Goal: Task Accomplishment & Management: Complete application form

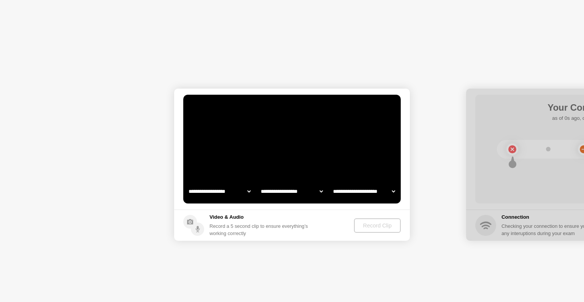
select select "**********"
select select "*******"
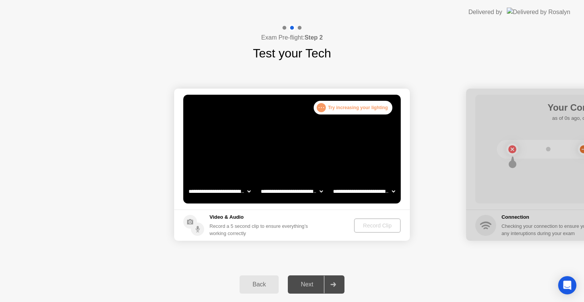
click at [348, 146] on video at bounding box center [291, 149] width 217 height 109
click at [321, 105] on div ". . ." at bounding box center [321, 107] width 9 height 9
click at [330, 129] on video at bounding box center [291, 149] width 217 height 109
click at [265, 283] on div "Back" at bounding box center [259, 284] width 35 height 7
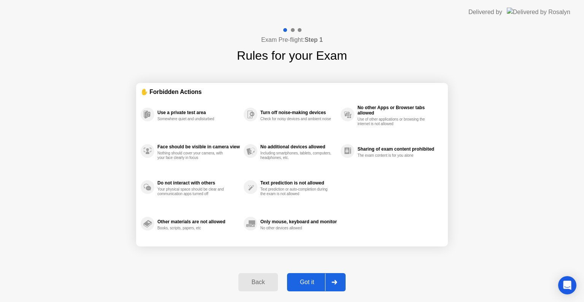
click at [307, 281] on div "Got it" at bounding box center [307, 282] width 36 height 7
select select "**********"
select select "*******"
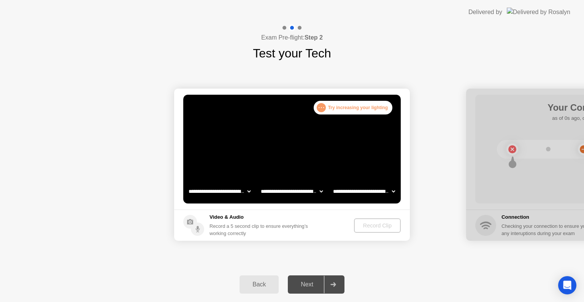
click at [246, 190] on select "**********" at bounding box center [219, 191] width 65 height 15
select select "**********"
click at [187, 184] on select "**********" at bounding box center [219, 191] width 65 height 15
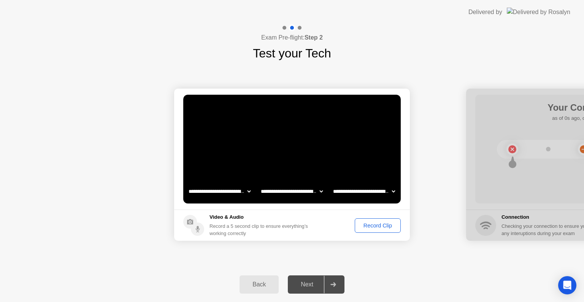
click at [318, 190] on select "**********" at bounding box center [291, 191] width 65 height 15
click at [317, 190] on select "**********" at bounding box center [291, 191] width 65 height 15
click at [356, 189] on select "**********" at bounding box center [364, 191] width 65 height 15
click at [376, 224] on div "Record Clip" at bounding box center [377, 225] width 41 height 6
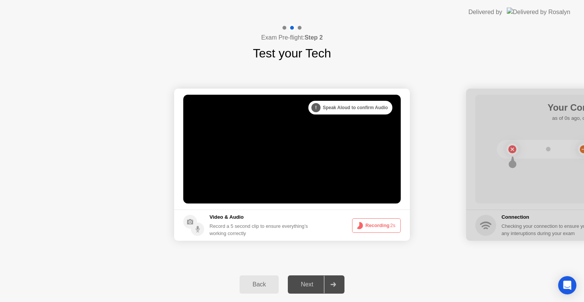
click at [376, 224] on button "Recording 2s" at bounding box center [376, 225] width 49 height 14
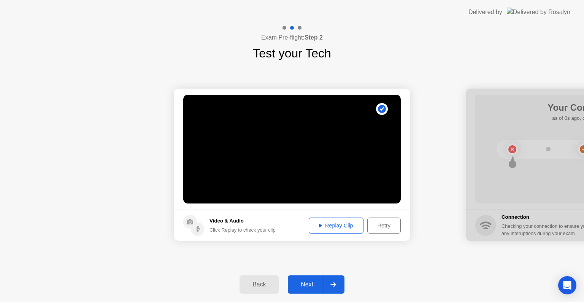
click at [348, 227] on div "Replay Clip" at bounding box center [335, 225] width 49 height 6
click at [310, 283] on div "Next" at bounding box center [307, 284] width 34 height 7
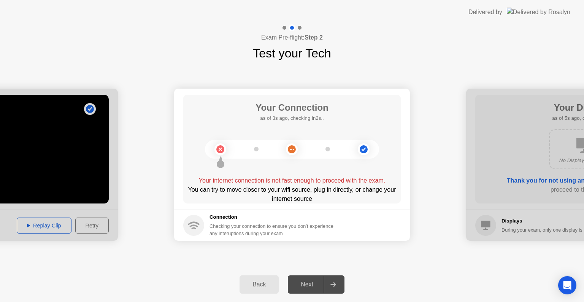
click at [230, 227] on div "Checking your connection to ensure you don’t experience any interuptions during…" at bounding box center [274, 229] width 129 height 14
click at [216, 158] on icon at bounding box center [220, 149] width 31 height 31
click at [240, 189] on div "You can try to move closer to your wifi source, plug in directly, or change you…" at bounding box center [291, 194] width 217 height 18
click at [252, 222] on div "Checking your connection to ensure you don’t experience any interuptions during…" at bounding box center [274, 229] width 129 height 14
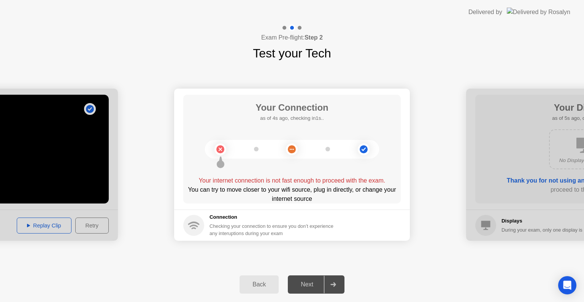
click at [252, 222] on div "Checking your connection to ensure you don’t experience any interuptions during…" at bounding box center [274, 229] width 129 height 14
click at [259, 286] on div "Back" at bounding box center [259, 284] width 35 height 7
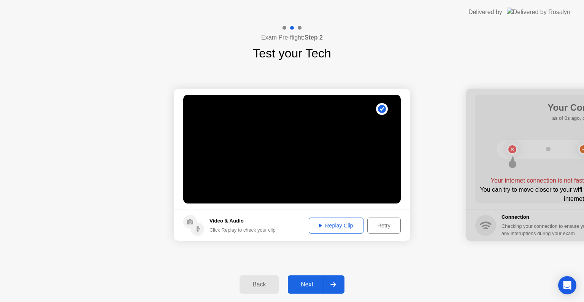
click at [306, 281] on div "Next" at bounding box center [307, 284] width 34 height 7
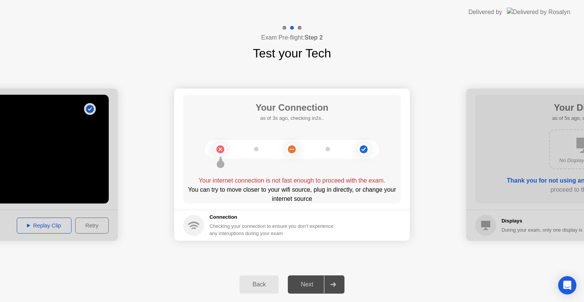
click at [262, 227] on div "Checking your connection to ensure you don’t experience any interuptions during…" at bounding box center [274, 229] width 129 height 14
click at [318, 234] on div "Checking your connection to ensure you don’t experience any interuptions during…" at bounding box center [274, 229] width 129 height 14
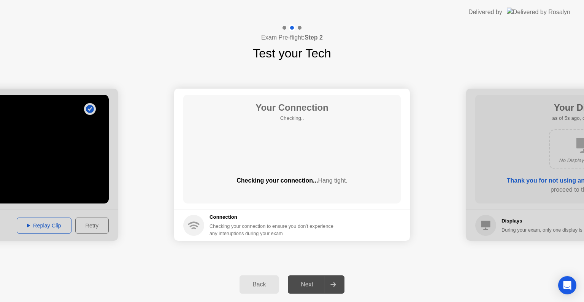
click at [290, 210] on footer "Connection Checking your connection to ensure you don’t experience any interupt…" at bounding box center [292, 225] width 236 height 31
click at [267, 287] on div "Back" at bounding box center [259, 284] width 35 height 7
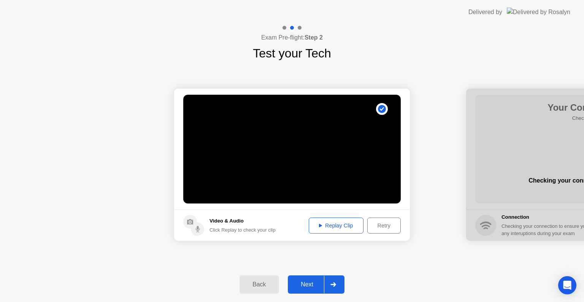
click at [336, 285] on icon at bounding box center [333, 284] width 6 height 5
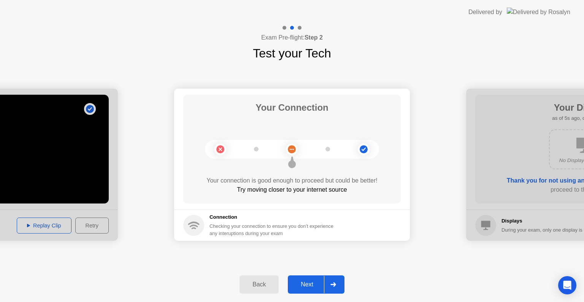
click at [307, 283] on div "Next" at bounding box center [307, 284] width 34 height 7
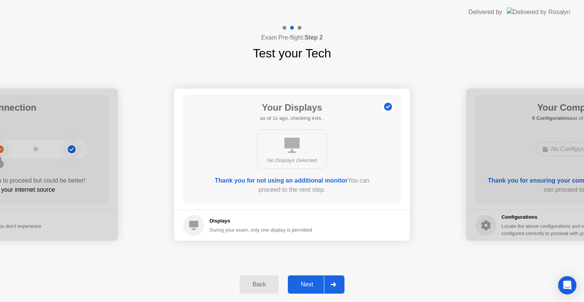
click at [307, 283] on div "Next" at bounding box center [307, 284] width 34 height 7
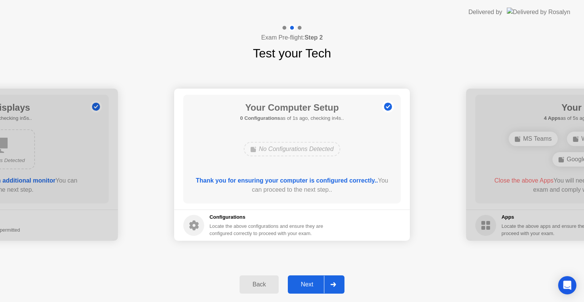
click at [307, 283] on div "Next" at bounding box center [307, 284] width 34 height 7
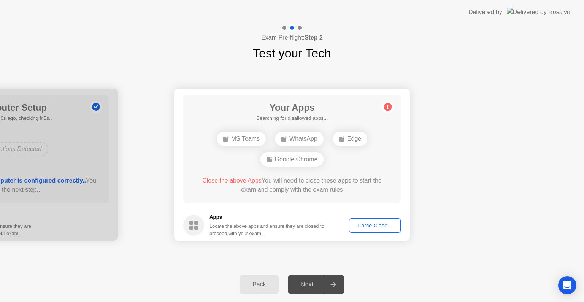
click at [365, 222] on div "Force Close..." at bounding box center [375, 225] width 46 height 6
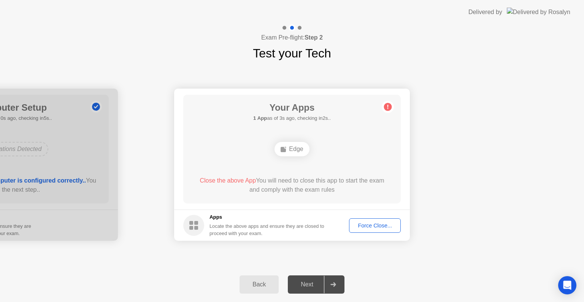
click at [322, 189] on div "Close the above App You will need to close this app to start the exam and compl…" at bounding box center [292, 185] width 196 height 18
click at [351, 175] on div "Your Apps 1 App as of 4s ago, checking in1s.. Edge Close the above App You will…" at bounding box center [291, 149] width 217 height 109
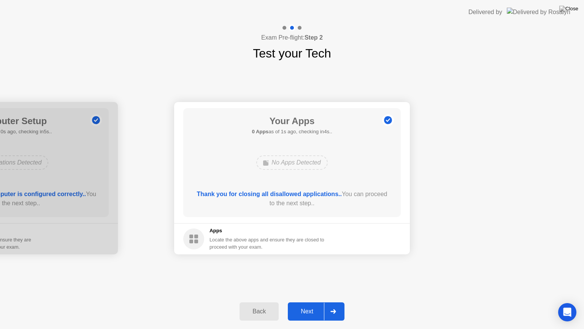
click at [309, 302] on div "Next" at bounding box center [307, 311] width 34 height 7
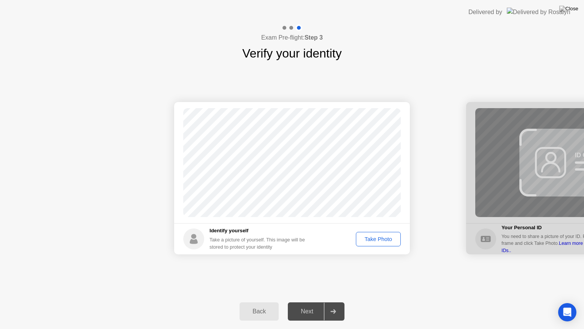
click at [371, 238] on div "Take Photo" at bounding box center [379, 239] width 40 height 6
click at [310, 302] on div "Next" at bounding box center [307, 311] width 34 height 7
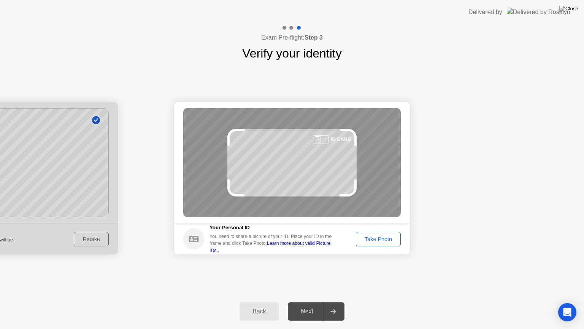
click at [382, 240] on div "Take Photo" at bounding box center [379, 239] width 40 height 6
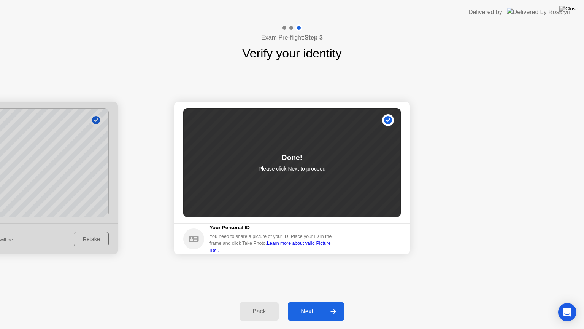
click at [318, 302] on div "Next" at bounding box center [307, 311] width 34 height 7
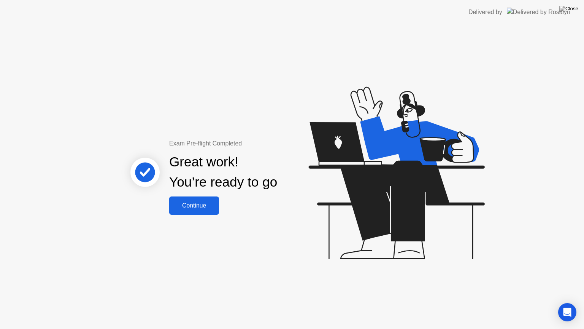
click at [209, 209] on div "Continue" at bounding box center [193, 205] width 45 height 7
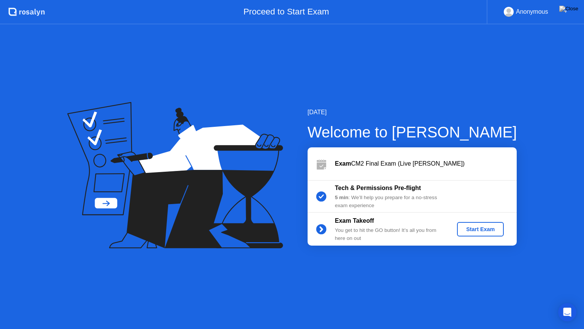
click at [481, 226] on div "Start Exam" at bounding box center [480, 229] width 41 height 6
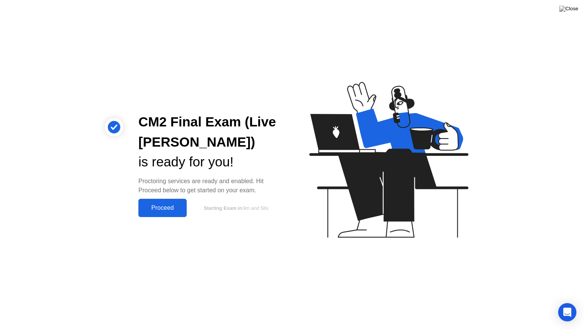
click at [159, 207] on div "Proceed" at bounding box center [163, 207] width 44 height 7
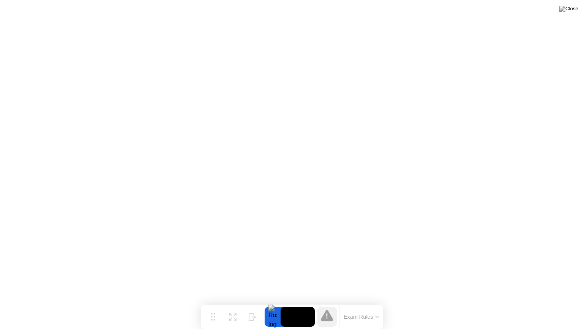
click at [353, 302] on button "Exam Rules" at bounding box center [361, 316] width 40 height 7
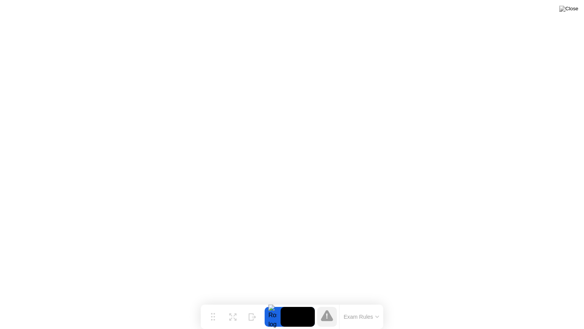
click at [330, 302] on icon at bounding box center [327, 315] width 12 height 11
click at [229, 302] on icon at bounding box center [230, 315] width 3 height 3
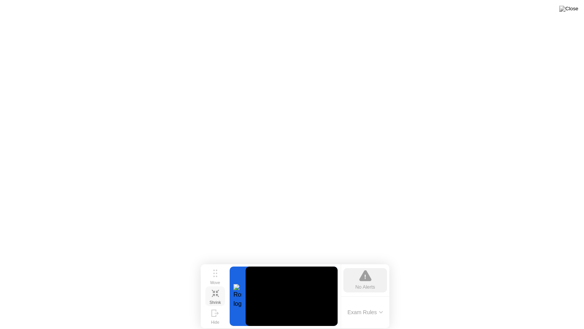
click at [219, 295] on icon at bounding box center [215, 292] width 7 height 7
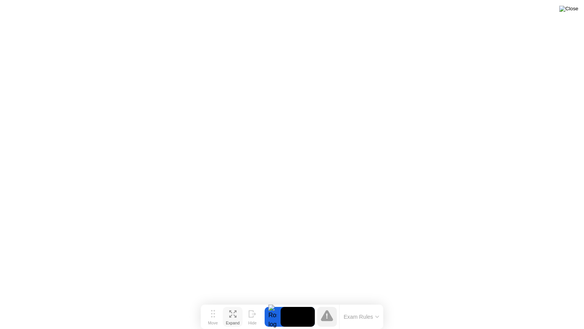
click at [573, 11] on img at bounding box center [568, 9] width 19 height 6
click at [236, 302] on icon at bounding box center [232, 313] width 7 height 7
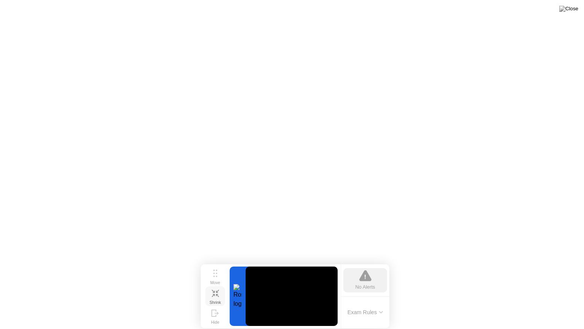
click at [213, 296] on icon at bounding box center [215, 292] width 7 height 7
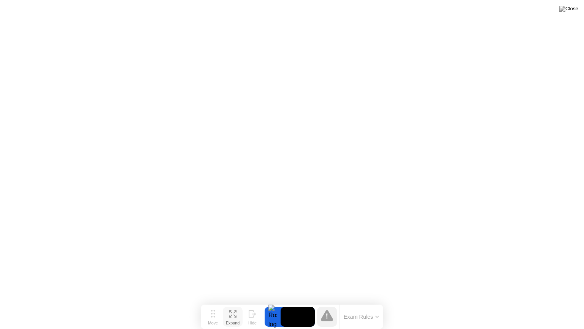
click at [364, 302] on button "Exam Rules" at bounding box center [361, 316] width 40 height 7
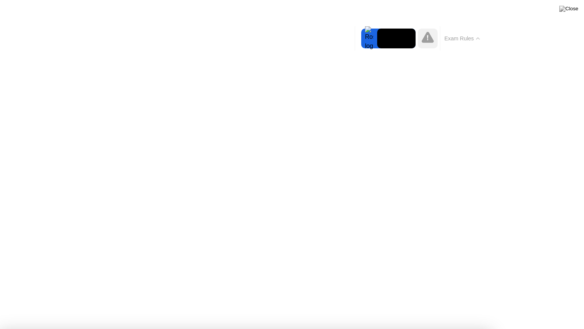
click at [464, 39] on button "Exam Rules" at bounding box center [462, 38] width 40 height 7
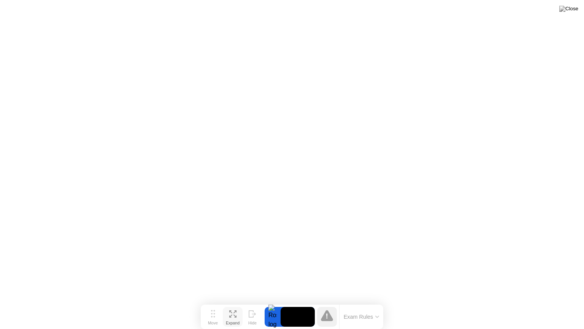
click at [372, 302] on button "Exam Rules" at bounding box center [361, 316] width 40 height 7
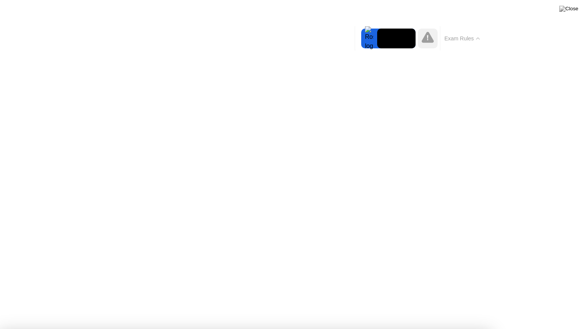
click at [474, 38] on button "Exam Rules" at bounding box center [462, 38] width 40 height 7
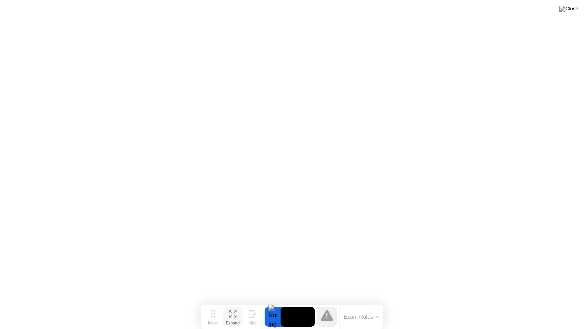
click at [373, 302] on button "Exam Rules" at bounding box center [361, 316] width 40 height 7
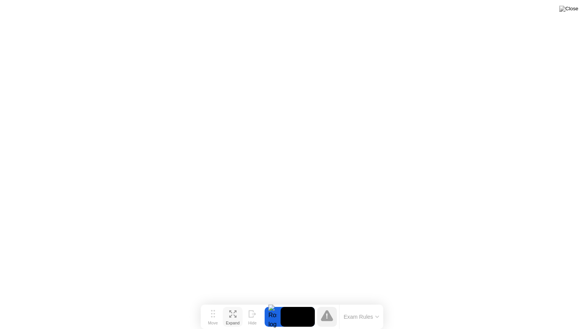
click at [362, 302] on button "Exam Rules" at bounding box center [361, 316] width 40 height 7
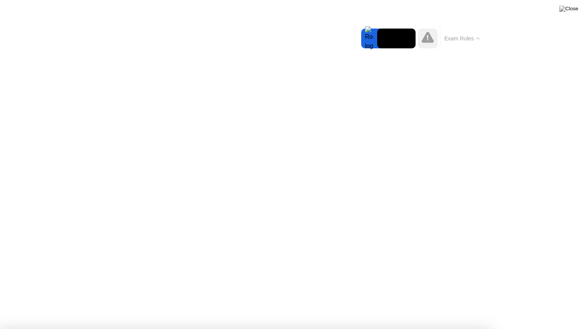
click at [464, 40] on button "Exam Rules" at bounding box center [462, 38] width 40 height 7
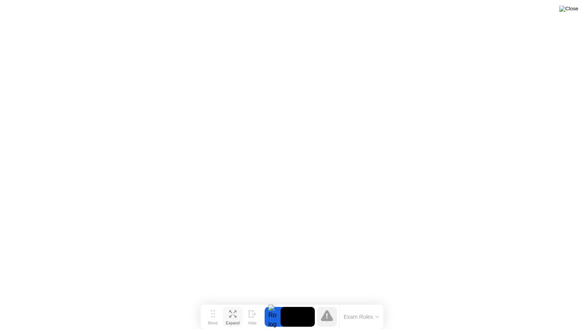
click at [574, 8] on img at bounding box center [568, 9] width 19 height 6
